Goal: Check status

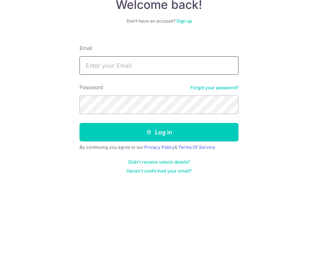
type input "M93255000@gmail.com"
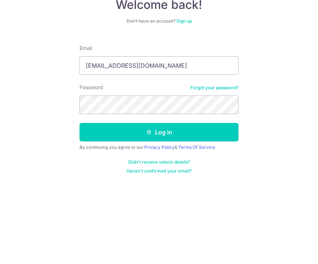
click at [159, 175] on button "Log in" at bounding box center [158, 184] width 159 height 18
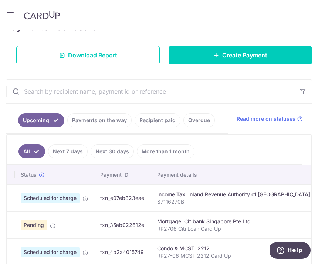
scroll to position [115, 0]
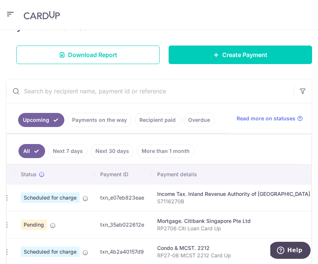
click at [157, 120] on link "Recipient paid" at bounding box center [158, 120] width 46 height 14
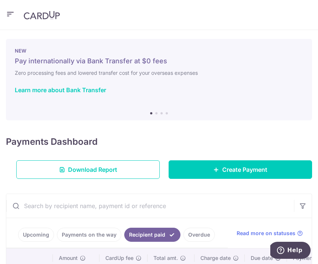
scroll to position [0, 0]
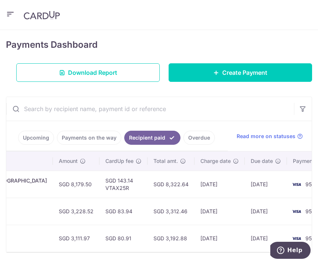
click at [198, 134] on link "Overdue" at bounding box center [198, 138] width 31 height 14
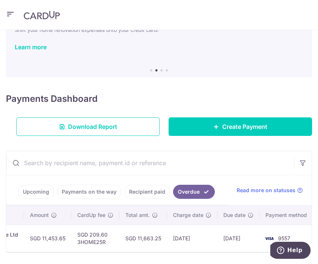
scroll to position [0, 202]
click at [35, 191] on link "Upcoming" at bounding box center [36, 192] width 36 height 14
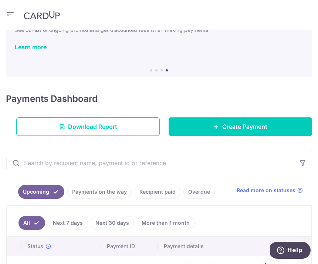
click at [152, 190] on link "Recipient paid" at bounding box center [158, 192] width 46 height 14
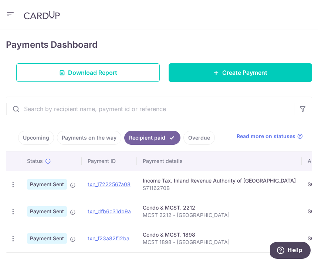
scroll to position [0, 0]
click at [36, 141] on link "Upcoming" at bounding box center [36, 138] width 36 height 14
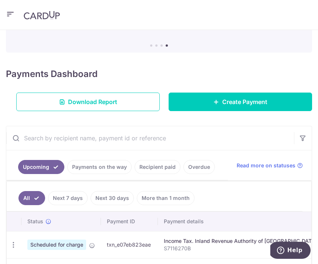
click at [146, 168] on link "Recipient paid" at bounding box center [158, 167] width 46 height 14
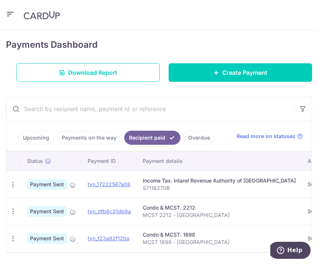
scroll to position [0, 0]
click at [195, 138] on link "Overdue" at bounding box center [198, 138] width 31 height 14
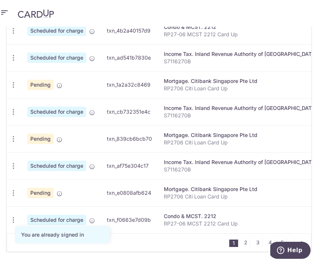
scroll to position [332, 0]
click at [268, 238] on link "4" at bounding box center [269, 242] width 9 height 9
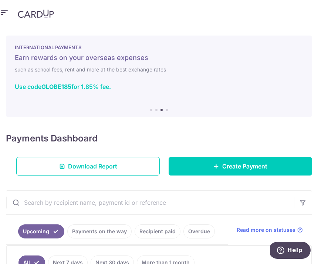
scroll to position [0, 0]
